Goal: Transaction & Acquisition: Obtain resource

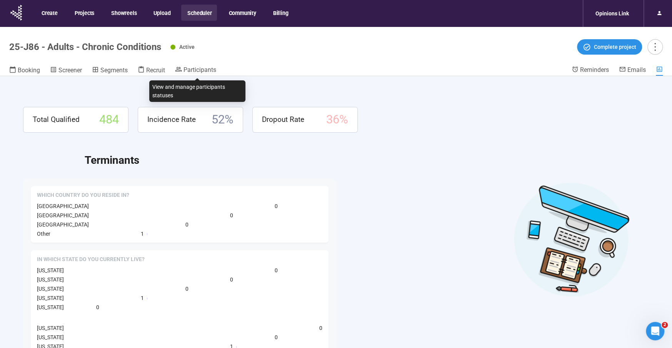
click at [202, 64] on header "25-J86 - Adults - Chronic Conditions Active Complete project Booking Screener S…" at bounding box center [336, 51] width 672 height 49
click at [200, 70] on span "Participants" at bounding box center [199, 69] width 33 height 7
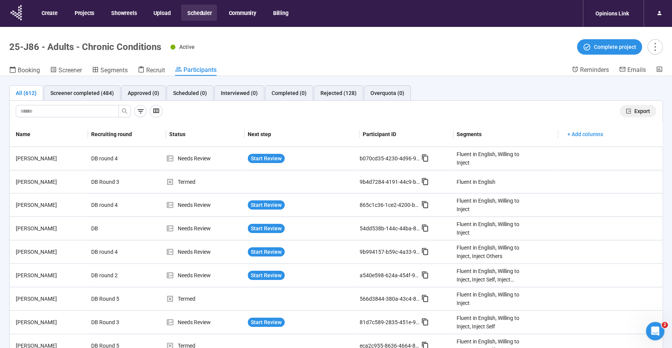
click at [646, 111] on span "Export" at bounding box center [642, 111] width 16 height 8
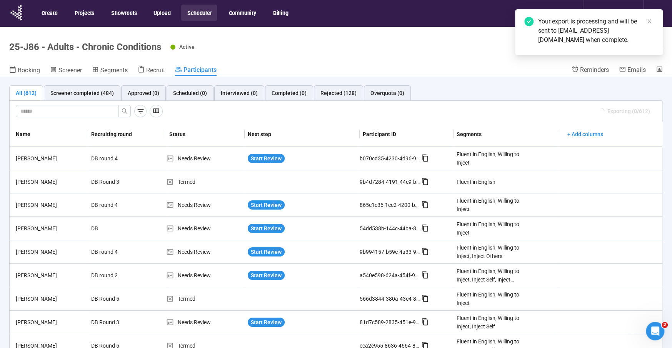
click at [189, 8] on button "Scheduler" at bounding box center [199, 13] width 36 height 16
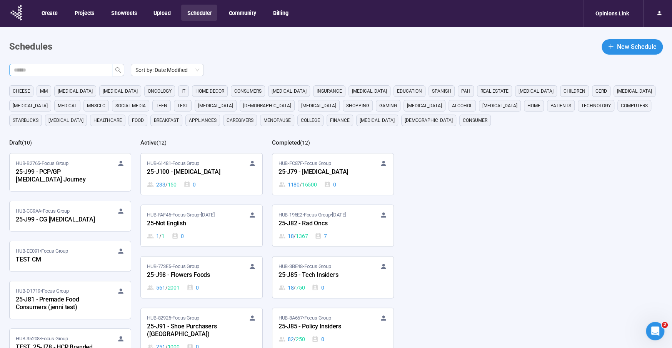
click at [65, 70] on input "text" at bounding box center [58, 70] width 88 height 8
click at [116, 67] on icon "search" at bounding box center [118, 70] width 6 height 6
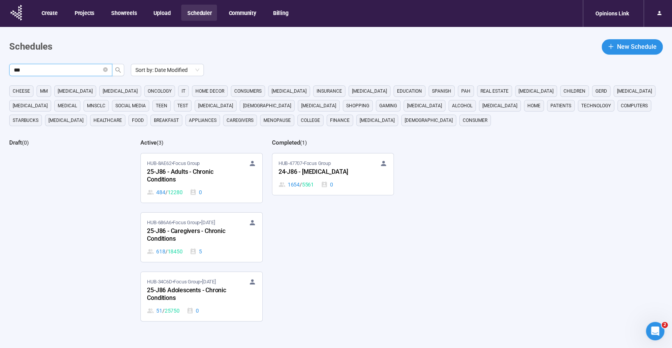
type input "***"
click at [179, 287] on div "25-J86 Adolescents - Chronic Conditions" at bounding box center [189, 295] width 85 height 18
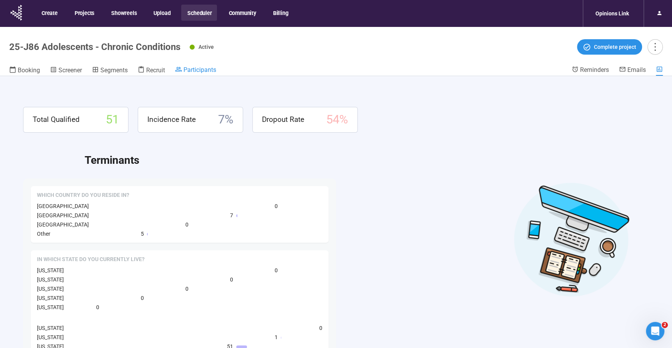
click at [187, 71] on span "Participants" at bounding box center [199, 69] width 33 height 7
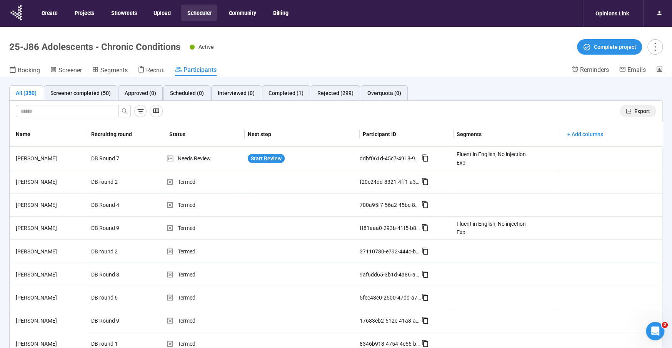
click at [642, 111] on span "Export" at bounding box center [642, 111] width 16 height 8
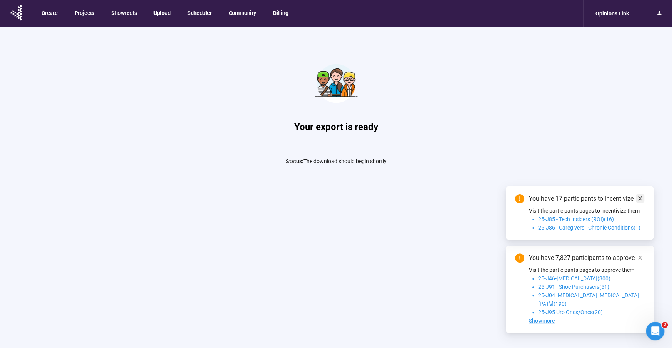
click at [640, 201] on icon "close" at bounding box center [639, 198] width 5 height 5
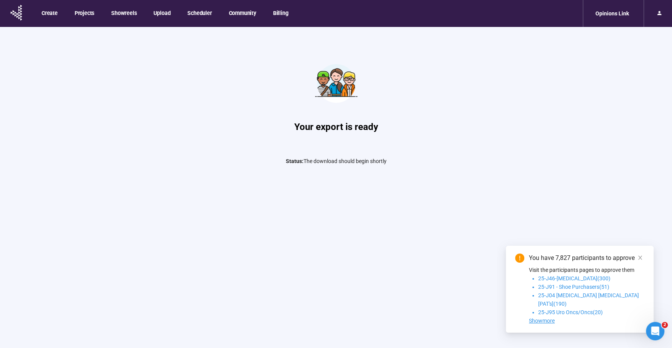
click at [639, 260] on icon "close" at bounding box center [639, 257] width 5 height 5
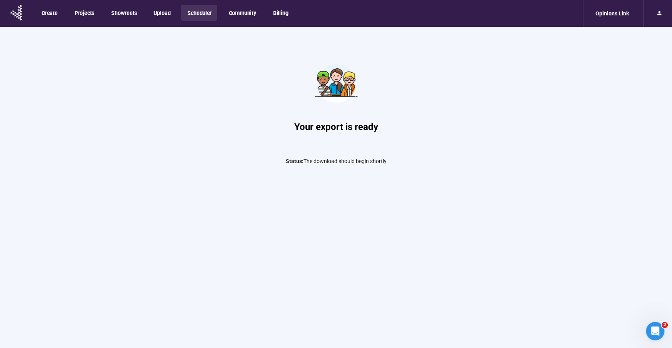
click at [192, 13] on button "Scheduler" at bounding box center [199, 13] width 36 height 16
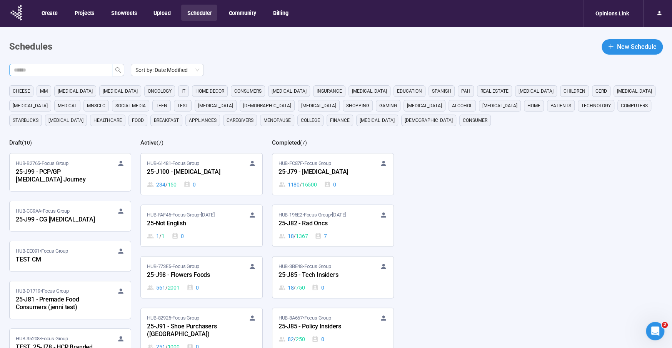
click at [62, 75] on span at bounding box center [60, 70] width 103 height 12
type input "***"
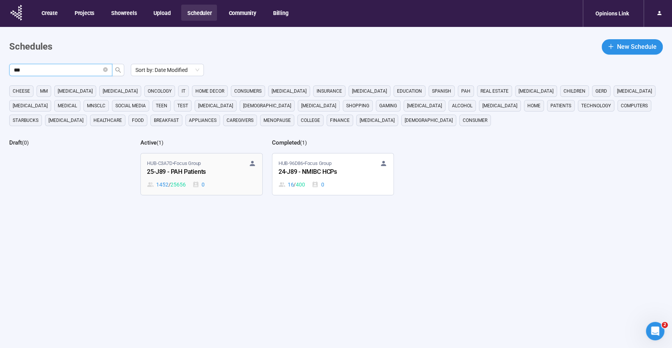
click at [172, 171] on div "25-J89 - PAH Patients" at bounding box center [189, 172] width 85 height 10
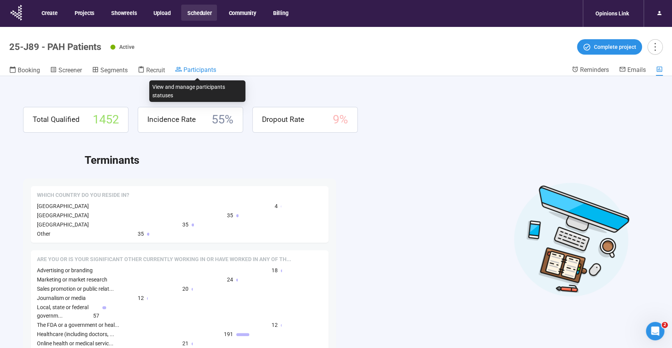
click at [204, 69] on span "Participants" at bounding box center [199, 69] width 33 height 7
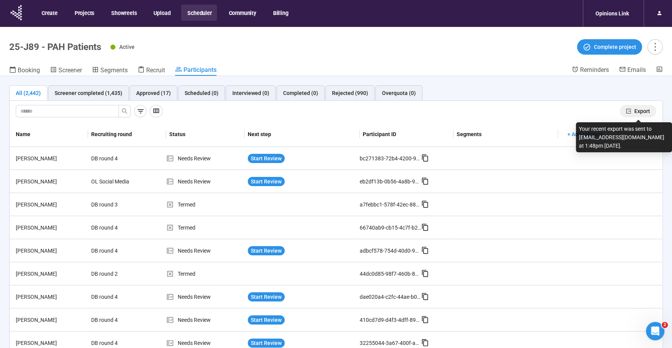
click at [640, 108] on span "Export" at bounding box center [642, 111] width 16 height 8
